Goal: Task Accomplishment & Management: Manage account settings

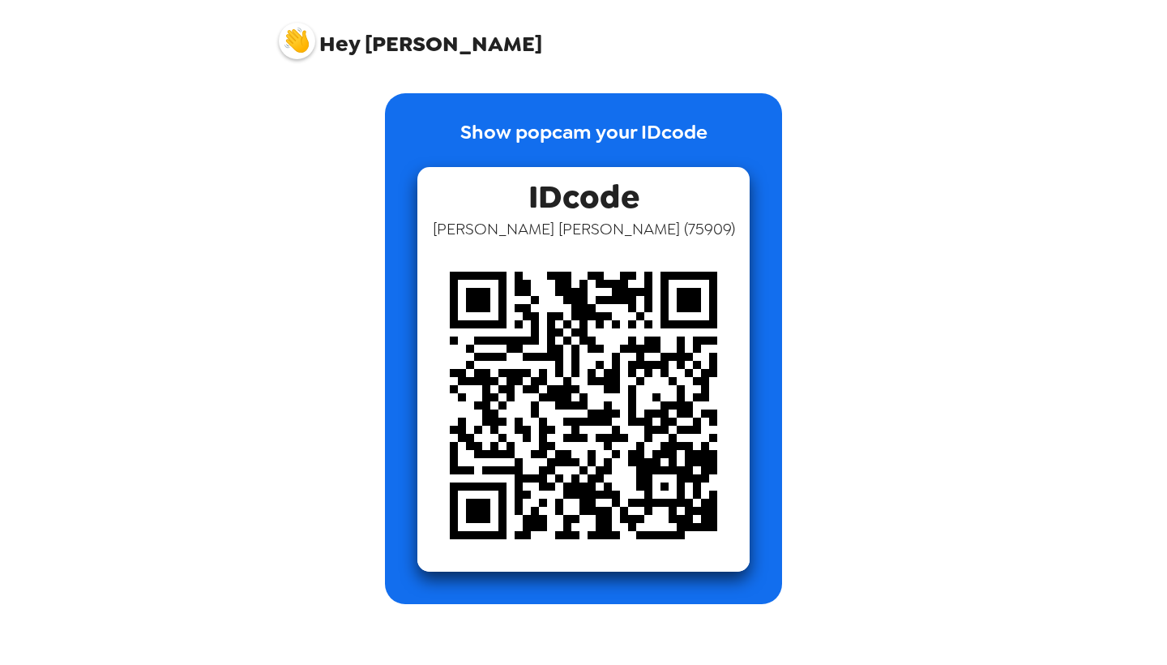
click at [306, 64] on div "Hey Victor" at bounding box center [583, 34] width 648 height 69
click at [301, 47] on img at bounding box center [297, 41] width 36 height 36
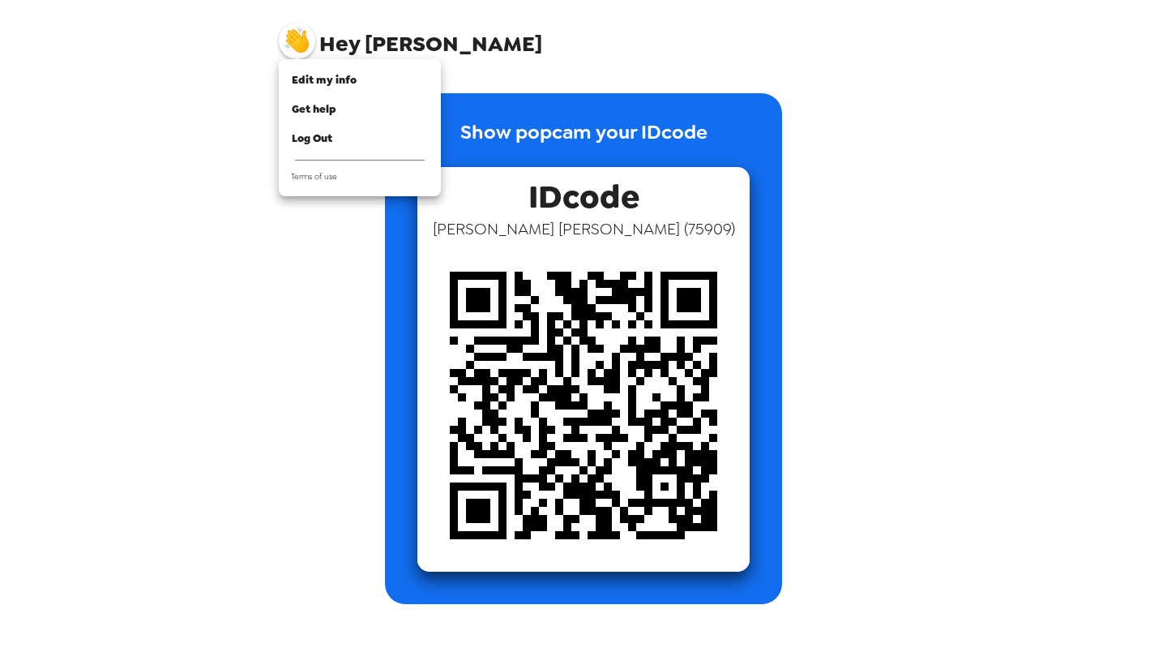
click at [298, 38] on div at bounding box center [583, 332] width 1167 height 665
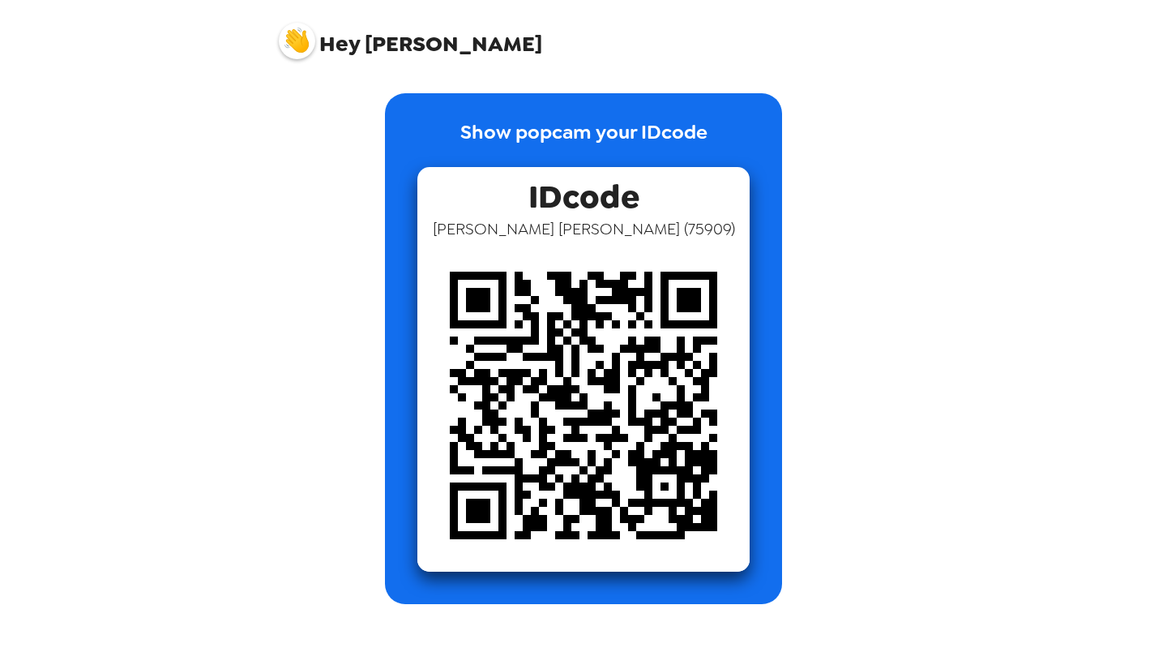
click at [289, 50] on img at bounding box center [297, 41] width 36 height 36
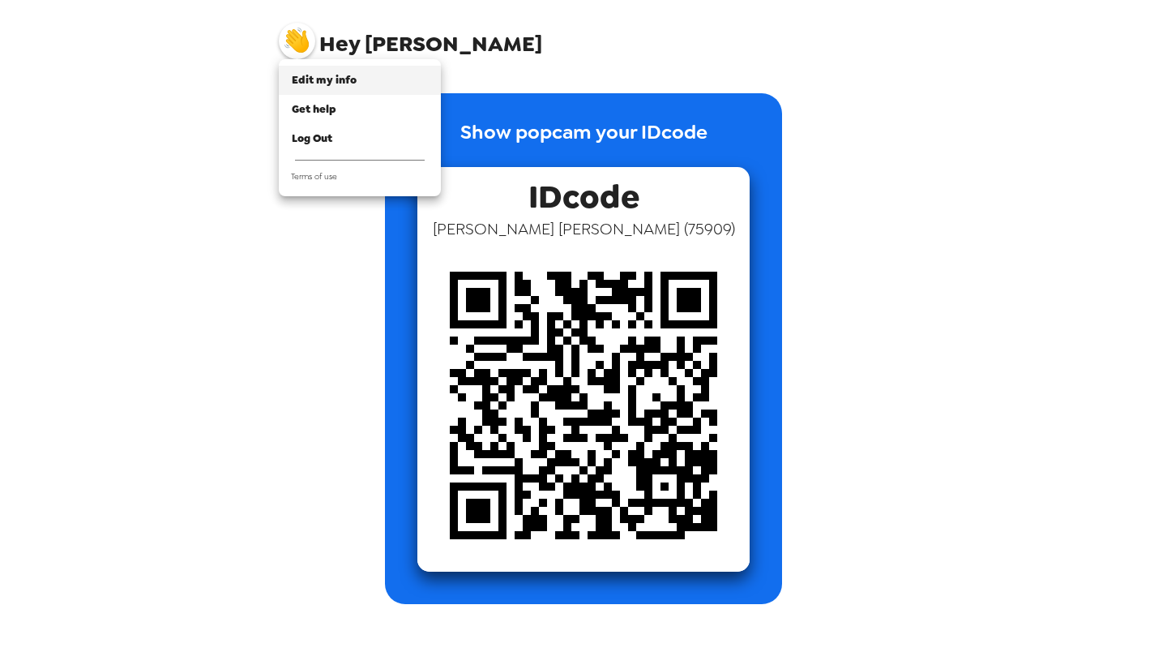
click at [352, 86] on span "Edit my info" at bounding box center [324, 80] width 65 height 14
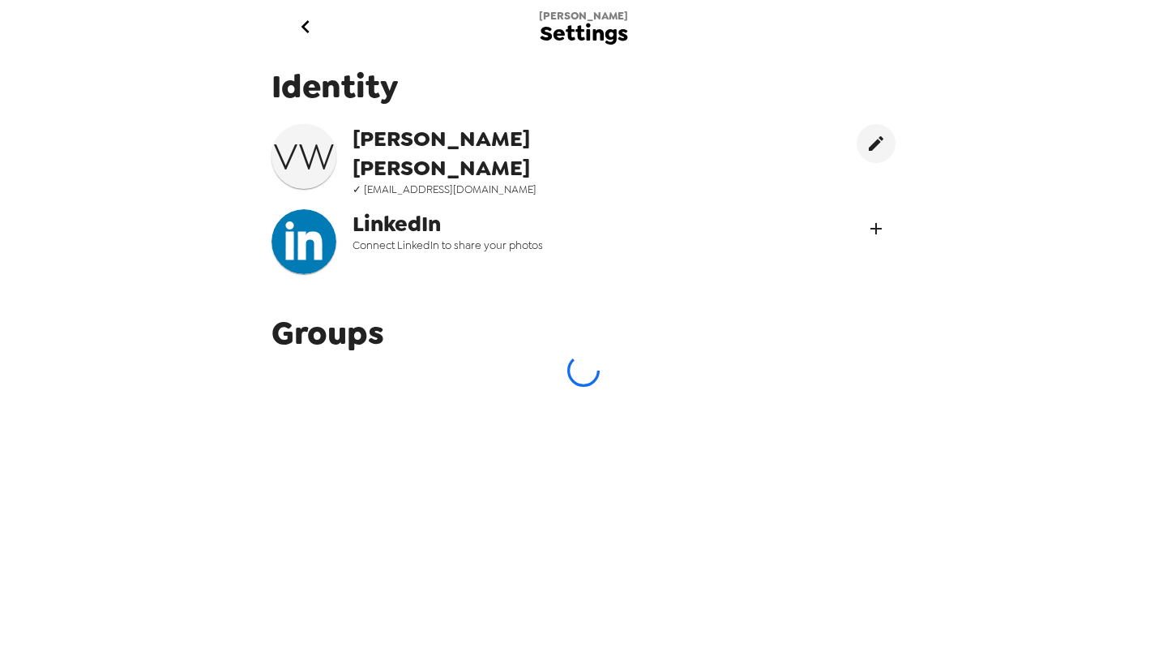
click at [870, 223] on icon "Connect LinekdIn" at bounding box center [875, 228] width 19 height 19
click at [873, 135] on icon "edit" at bounding box center [875, 143] width 19 height 19
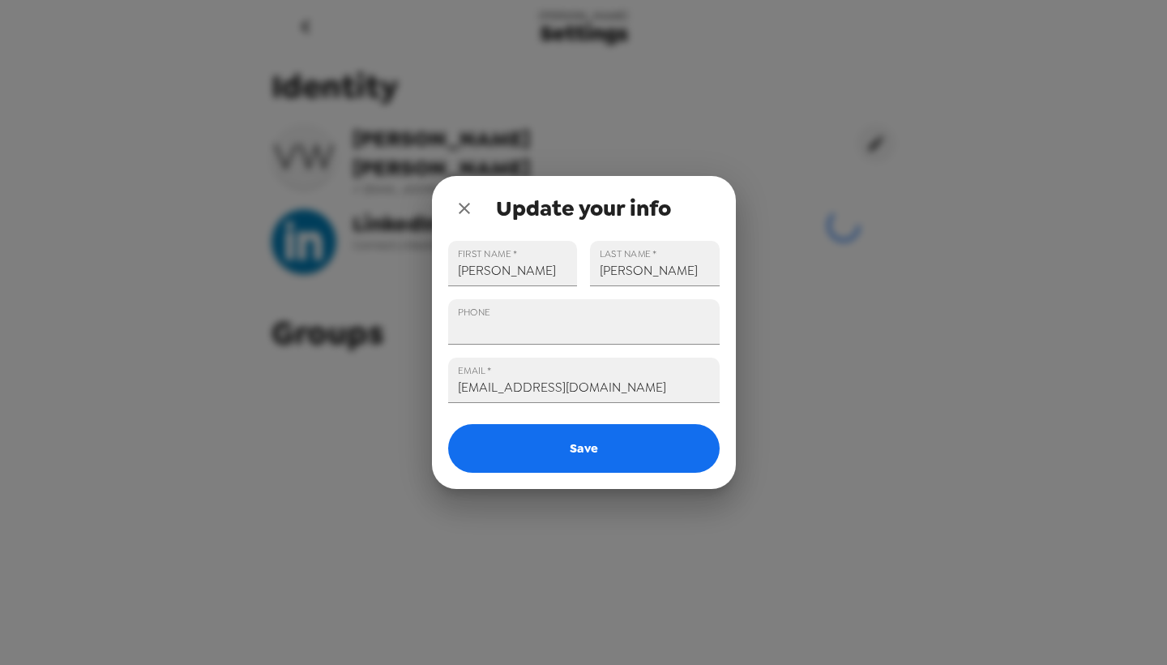
click at [463, 199] on icon "close" at bounding box center [464, 208] width 19 height 19
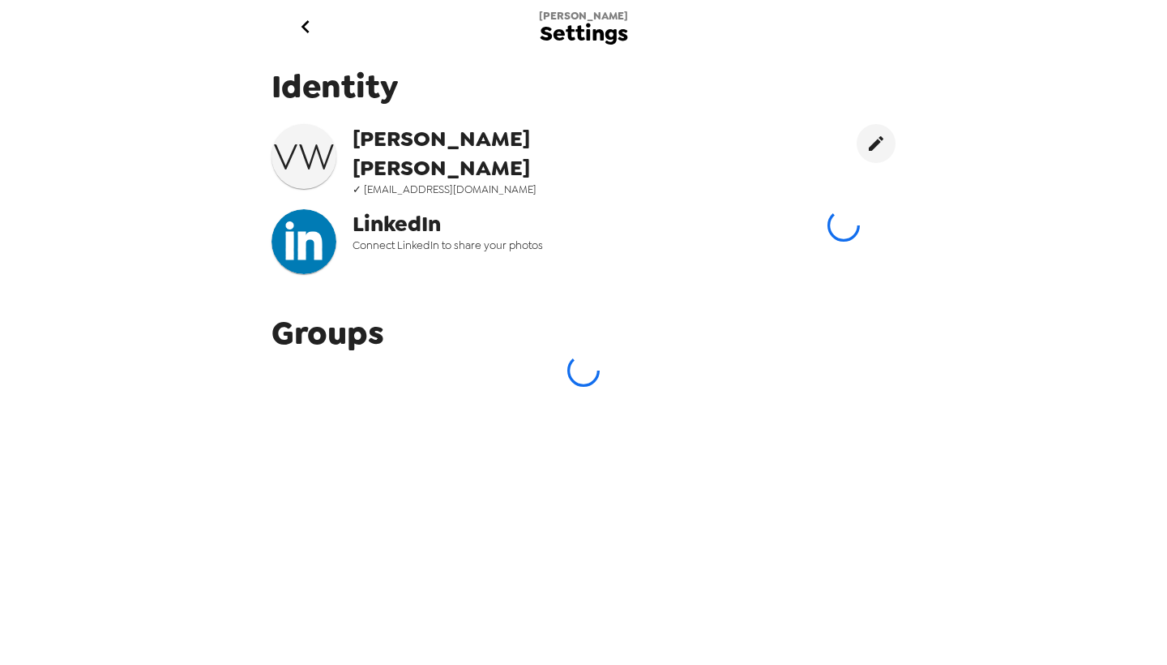
click at [835, 199] on div "Identity V W Victor Wu ✓ victorwu4321@gmail.com LinkedIn Connect LinkedIn to sh…" at bounding box center [583, 176] width 648 height 246
click at [841, 164] on div at bounding box center [844, 160] width 104 height 72
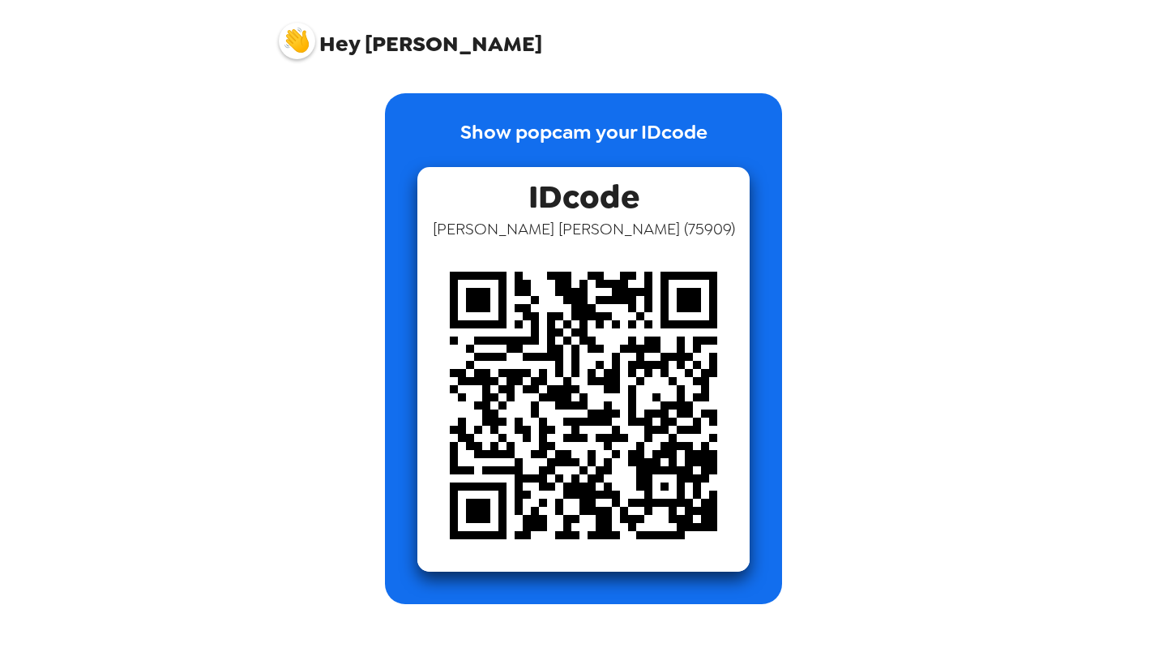
click at [568, 390] on img at bounding box center [583, 405] width 332 height 332
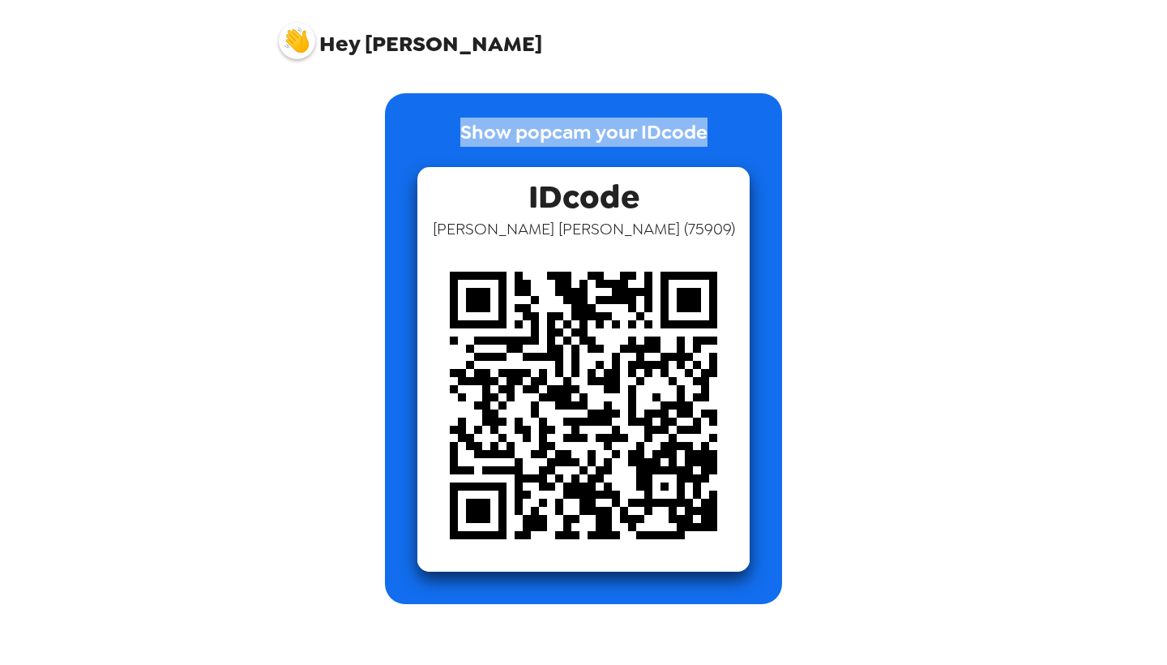
drag, startPoint x: 460, startPoint y: 113, endPoint x: 736, endPoint y: 139, distance: 276.8
click at [736, 139] on div "Show popcam your IDcode IDcode Victor Wu ( 75909 )" at bounding box center [583, 348] width 397 height 511
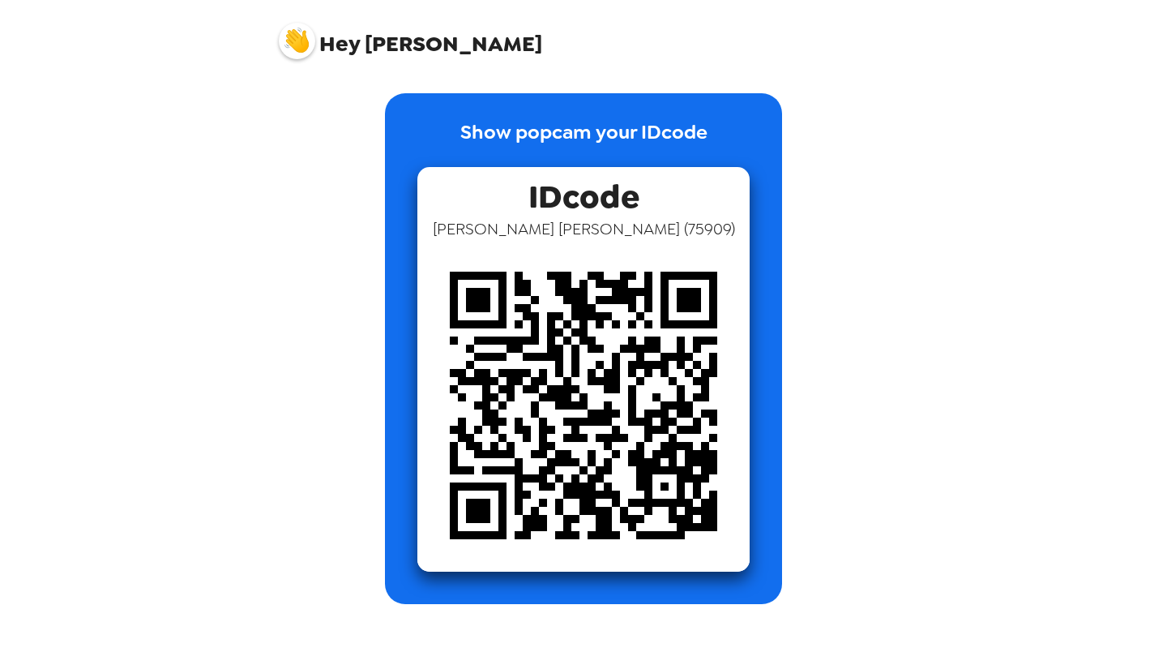
click at [736, 139] on div "Show popcam your IDcode IDcode Victor Wu ( 75909 )" at bounding box center [583, 348] width 397 height 511
click at [291, 20] on span "Hey Victor" at bounding box center [410, 35] width 263 height 41
click at [292, 28] on img at bounding box center [297, 41] width 36 height 36
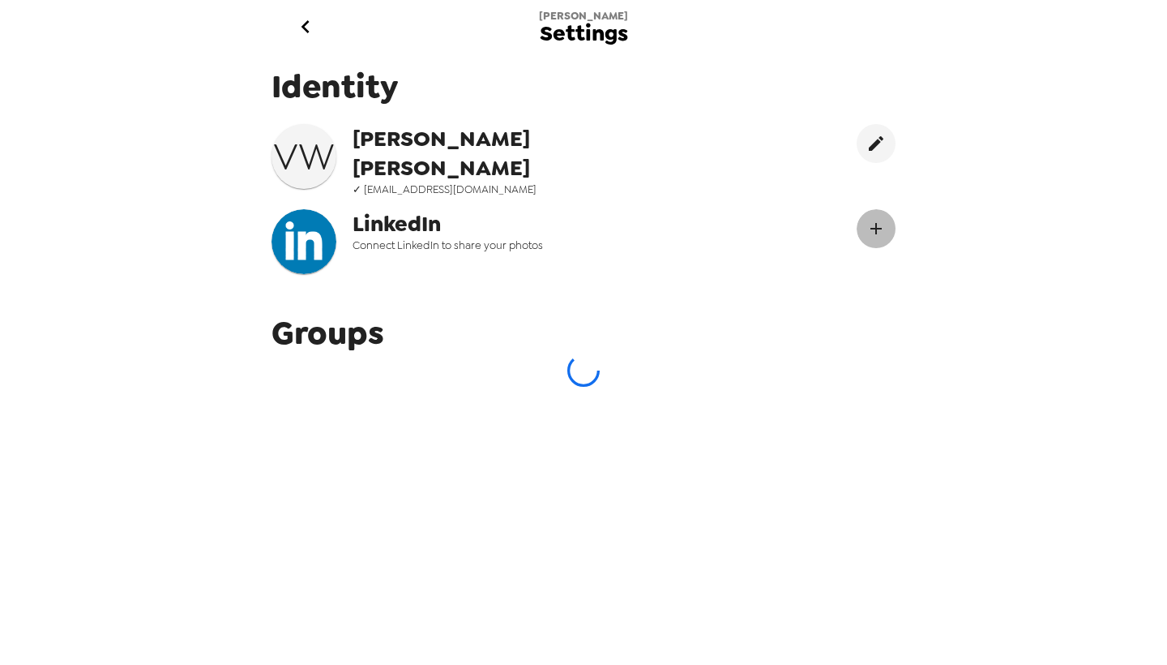
click at [874, 219] on icon "Connect LinekdIn" at bounding box center [875, 228] width 19 height 19
click at [885, 219] on icon "Connect LinekdIn" at bounding box center [875, 228] width 19 height 19
